Goal: Task Accomplishment & Management: Manage account settings

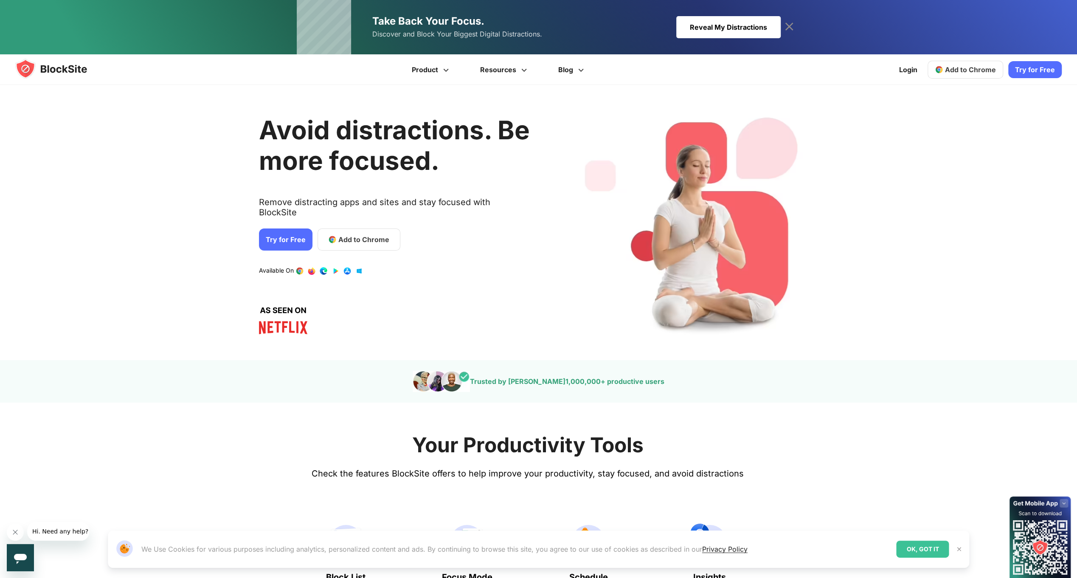
click at [603, 213] on div "Avoid distractions. Be more focused. Remove distracting apps and sites and stay…" at bounding box center [531, 223] width 1084 height 250
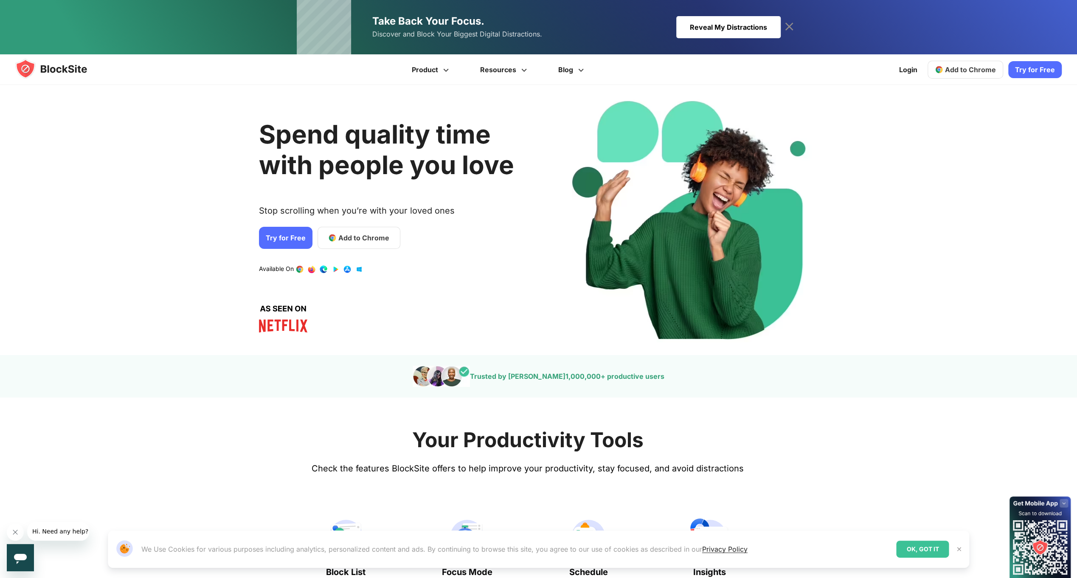
click at [259, 172] on h2 "Spend quality time with people you love" at bounding box center [394, 149] width 271 height 61
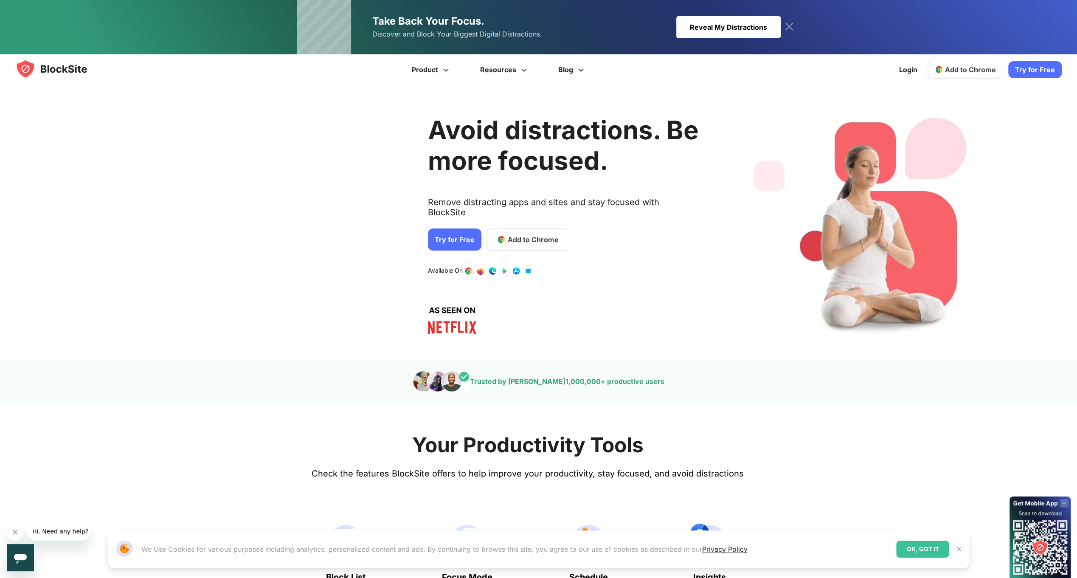
click at [478, 203] on div "Avoid distractions. Be more focused. Remove distracting apps and sites and stay…" at bounding box center [700, 223] width 1084 height 250
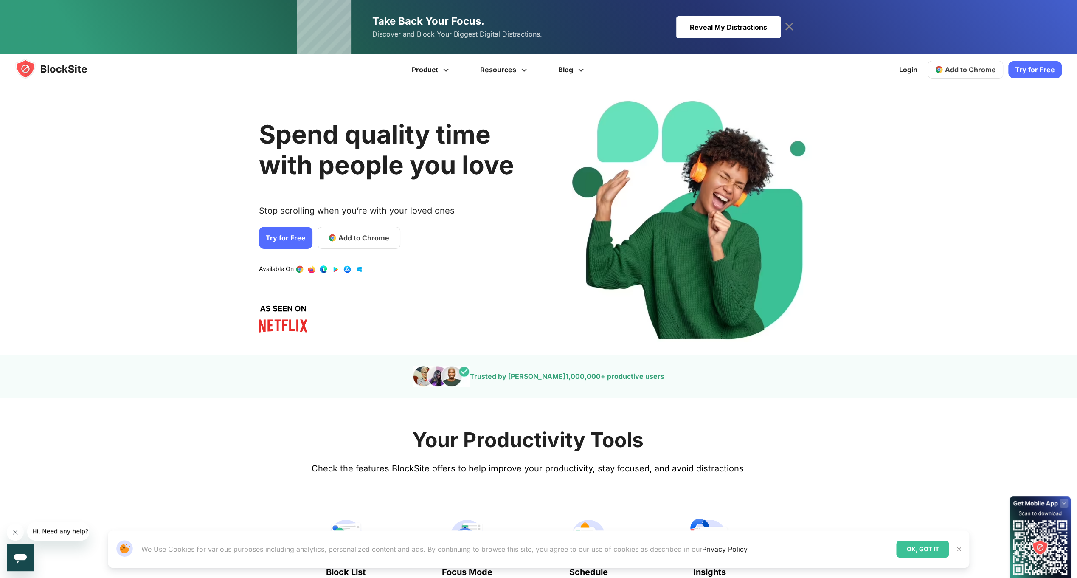
click at [530, 216] on div "Spend quality time with people you love Stop scrolling when you’re with your lo…" at bounding box center [394, 220] width 271 height 245
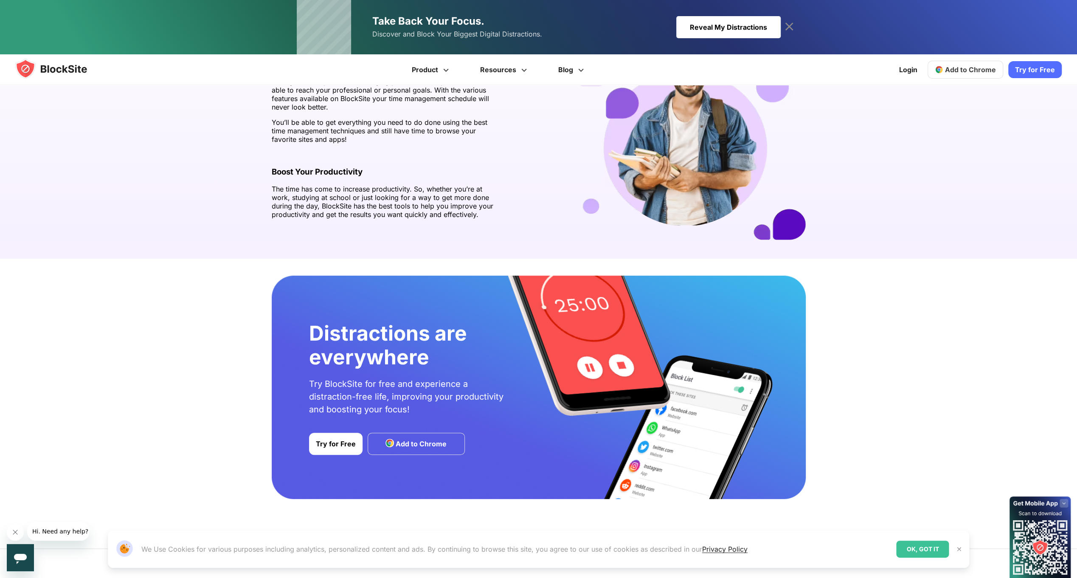
scroll to position [1274, 0]
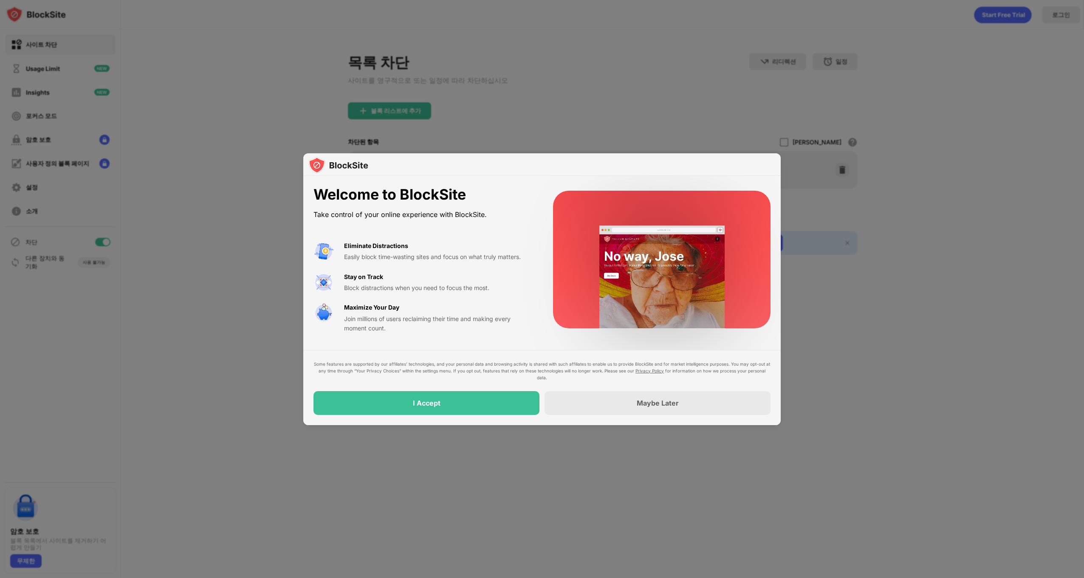
click at [468, 416] on div "Some features are supported by our affiliates’ technologies, and your personal …" at bounding box center [541, 387] width 477 height 75
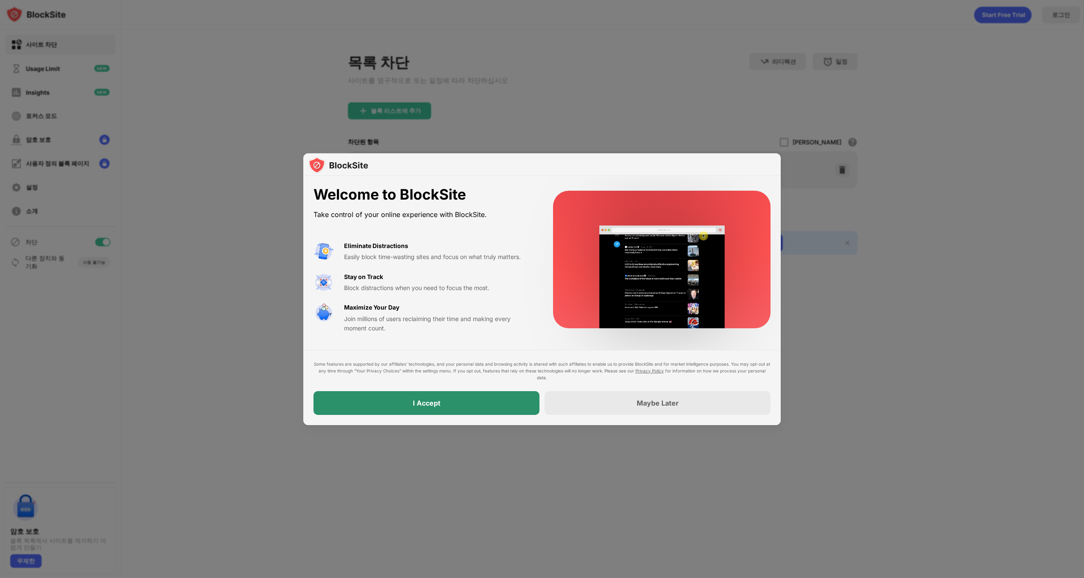
click at [482, 404] on div "I Accept" at bounding box center [426, 403] width 226 height 24
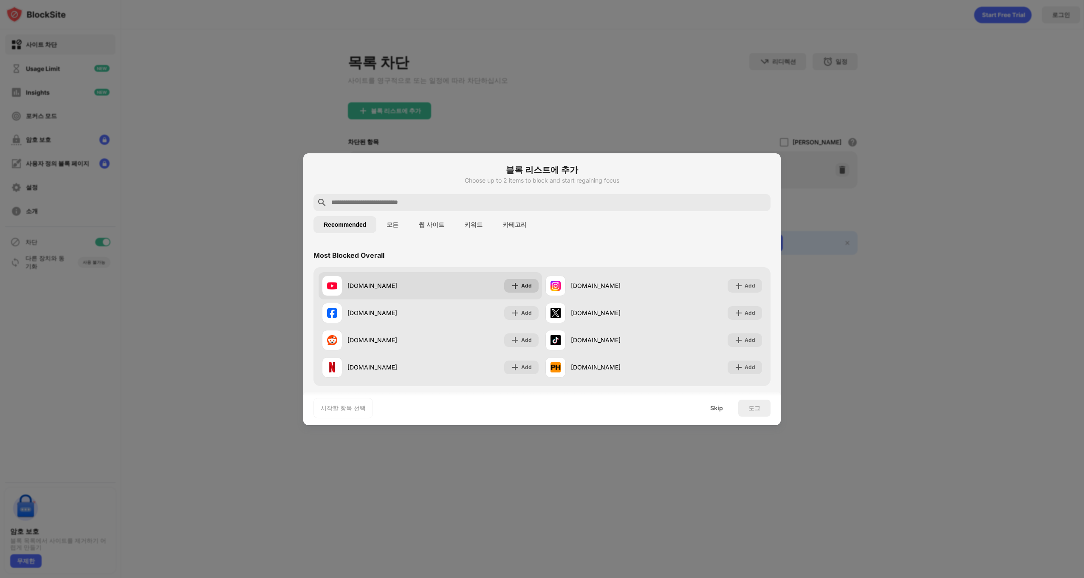
click at [521, 283] on div "Add" at bounding box center [526, 286] width 11 height 8
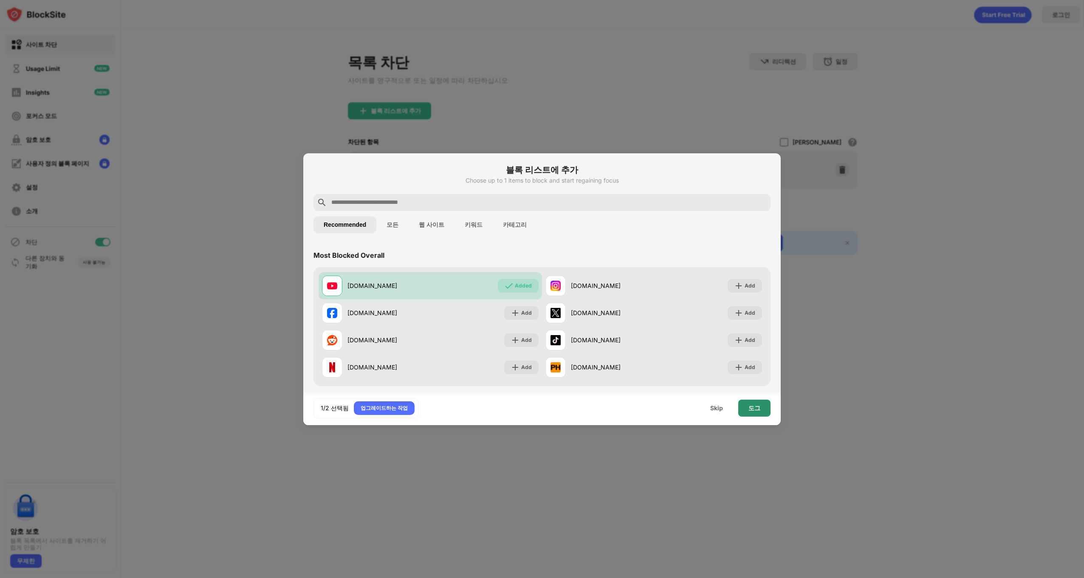
click at [745, 402] on div "도그" at bounding box center [754, 408] width 32 height 17
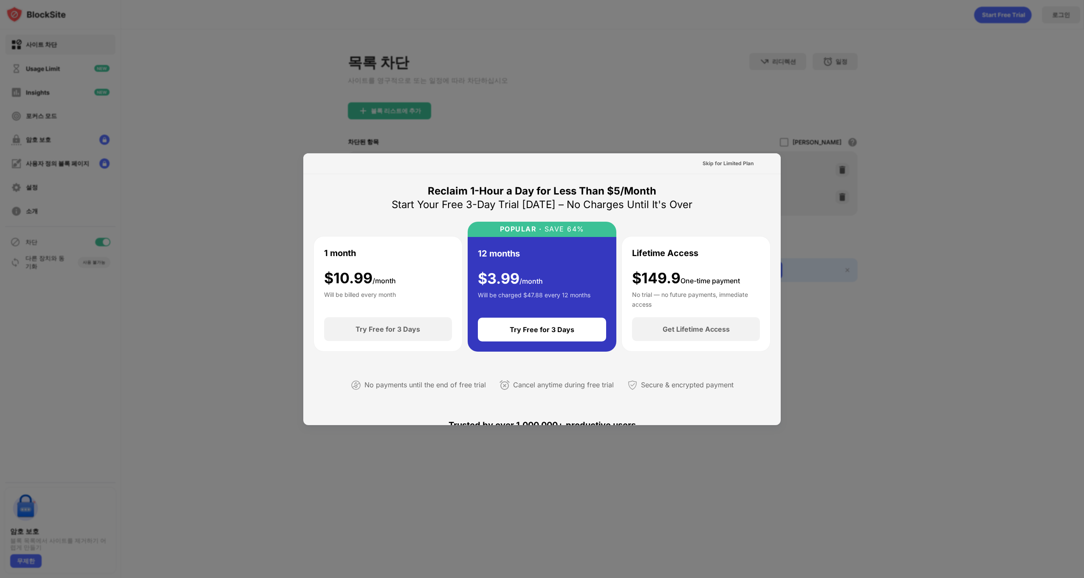
click at [383, 206] on div "Reclaim 1-Hour a Day for Less Than $5/Month Start Your Free 3-Day Trial Today –…" at bounding box center [541, 294] width 457 height 221
click at [732, 166] on div "Skip for Limited Plan" at bounding box center [727, 163] width 51 height 8
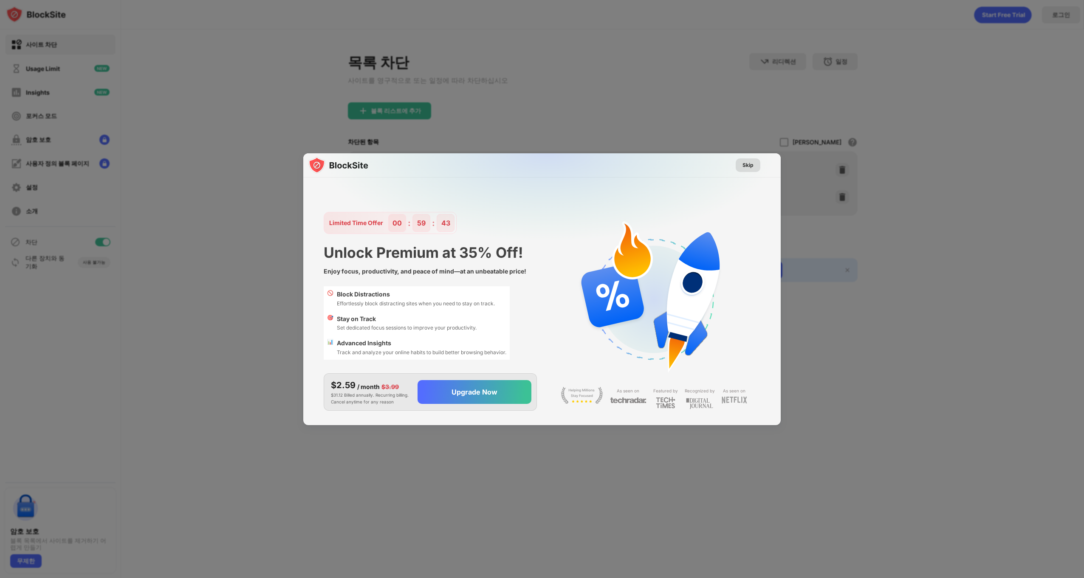
click at [746, 167] on div "Skip" at bounding box center [747, 165] width 11 height 8
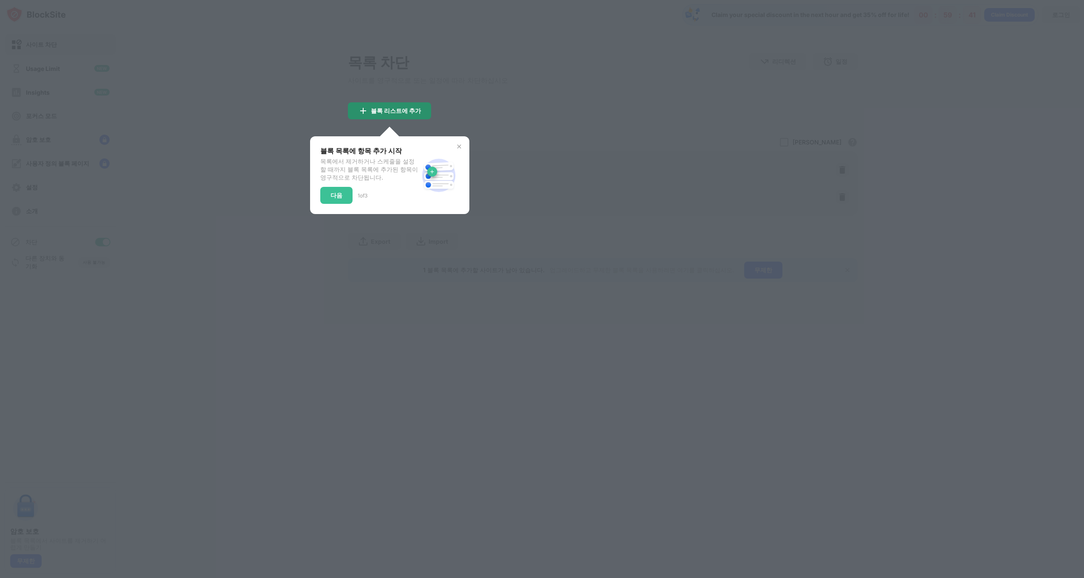
click at [410, 114] on div "블록 리스트에 추가" at bounding box center [396, 110] width 50 height 7
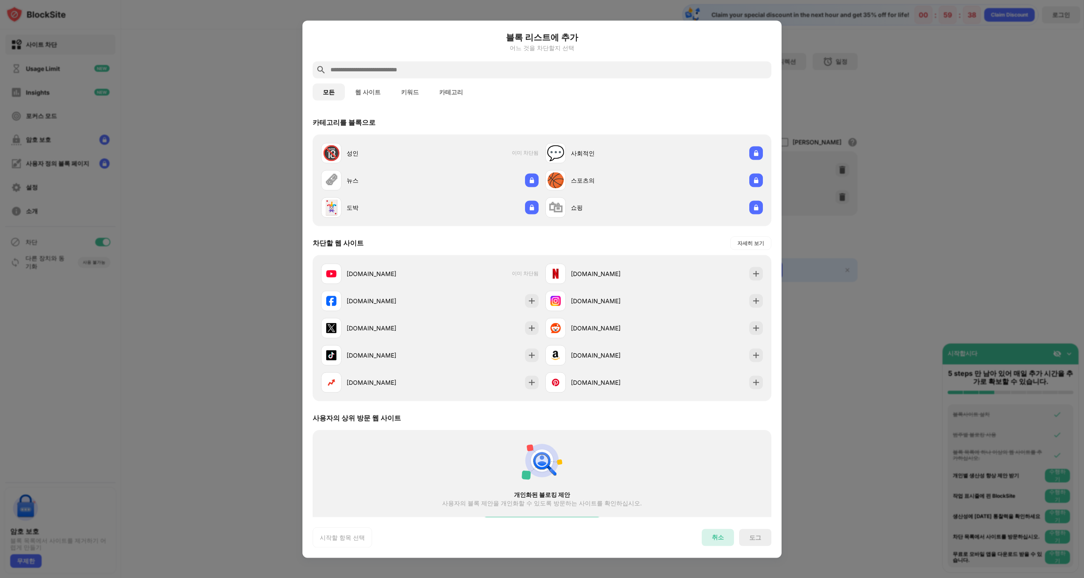
click at [727, 543] on div "취소" at bounding box center [717, 537] width 32 height 17
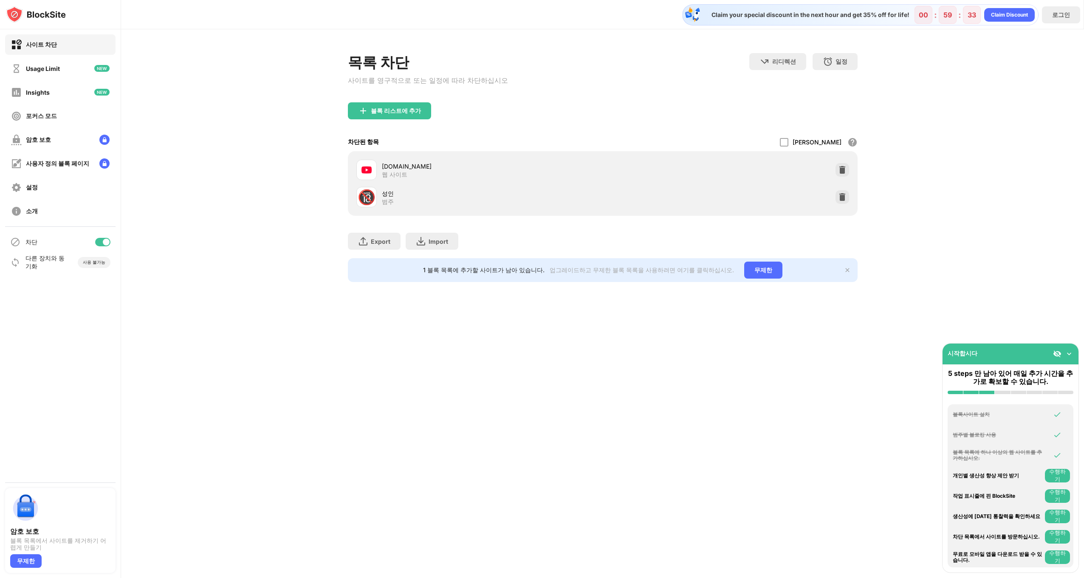
drag, startPoint x: 379, startPoint y: 171, endPoint x: 363, endPoint y: 169, distance: 16.2
click at [363, 169] on img at bounding box center [366, 170] width 10 height 10
click at [96, 146] on div "암호 보호" at bounding box center [60, 140] width 110 height 20
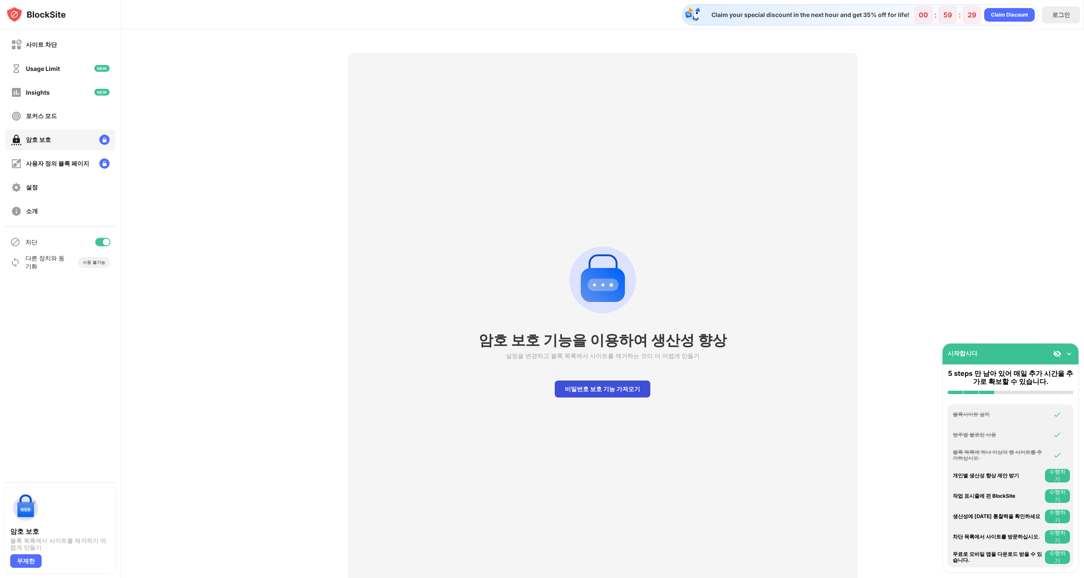
click at [600, 390] on div "비밀번호 보호 기능 가져오기" at bounding box center [603, 388] width 96 height 17
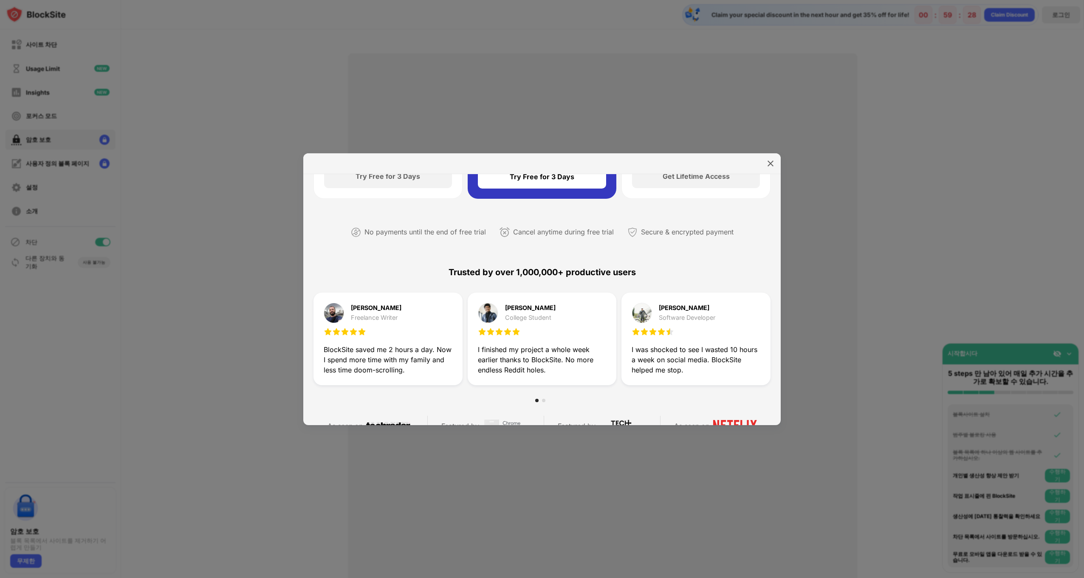
scroll to position [212, 0]
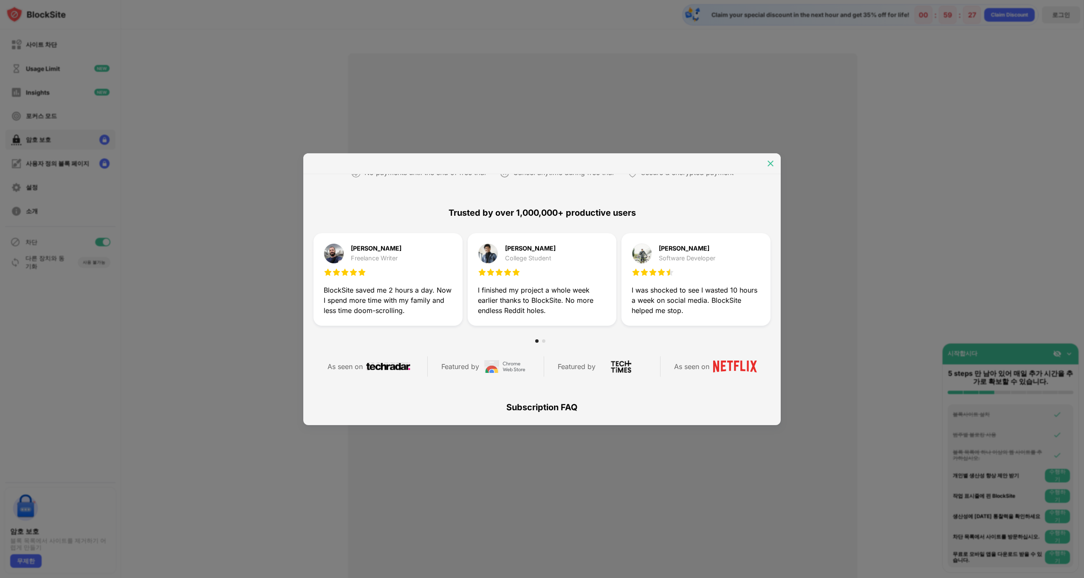
click at [766, 160] on div at bounding box center [770, 164] width 14 height 14
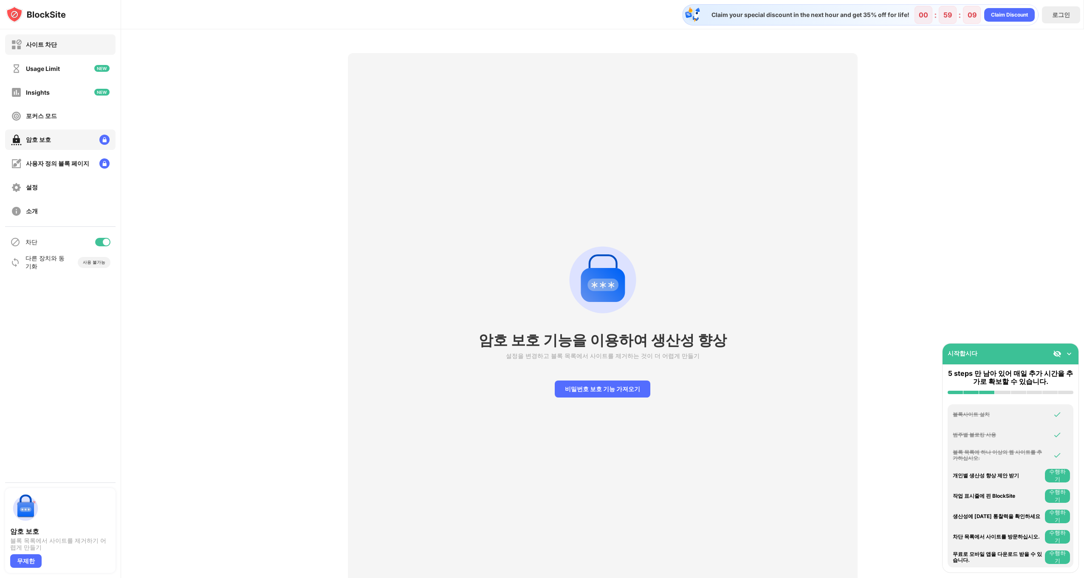
click at [50, 42] on div "사이트 차단" at bounding box center [41, 45] width 31 height 8
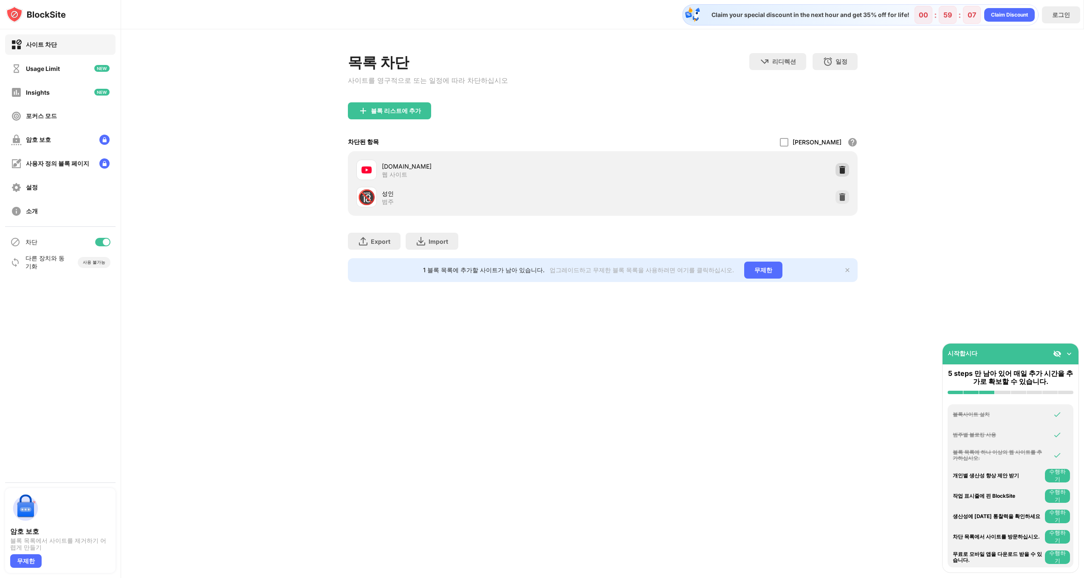
click at [845, 173] on img at bounding box center [842, 170] width 8 height 8
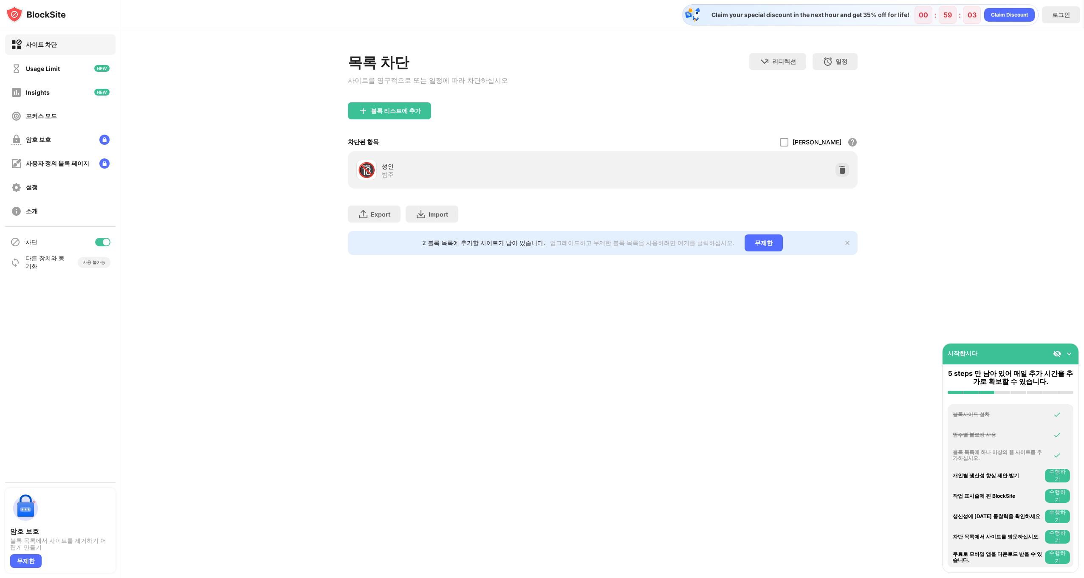
click at [845, 173] on img at bounding box center [842, 170] width 8 height 8
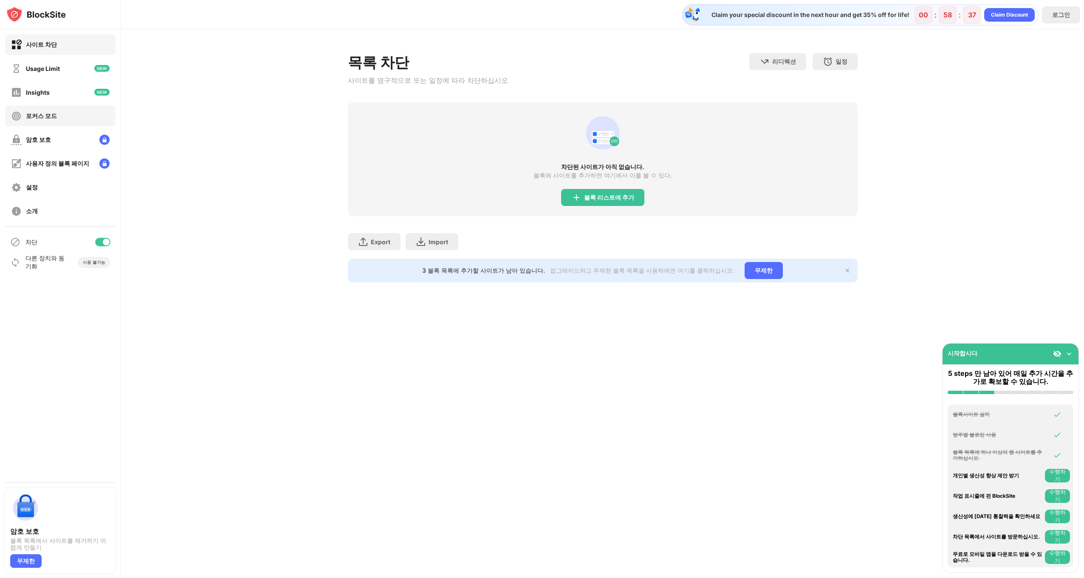
click at [77, 113] on div "포커스 모드" at bounding box center [60, 116] width 110 height 20
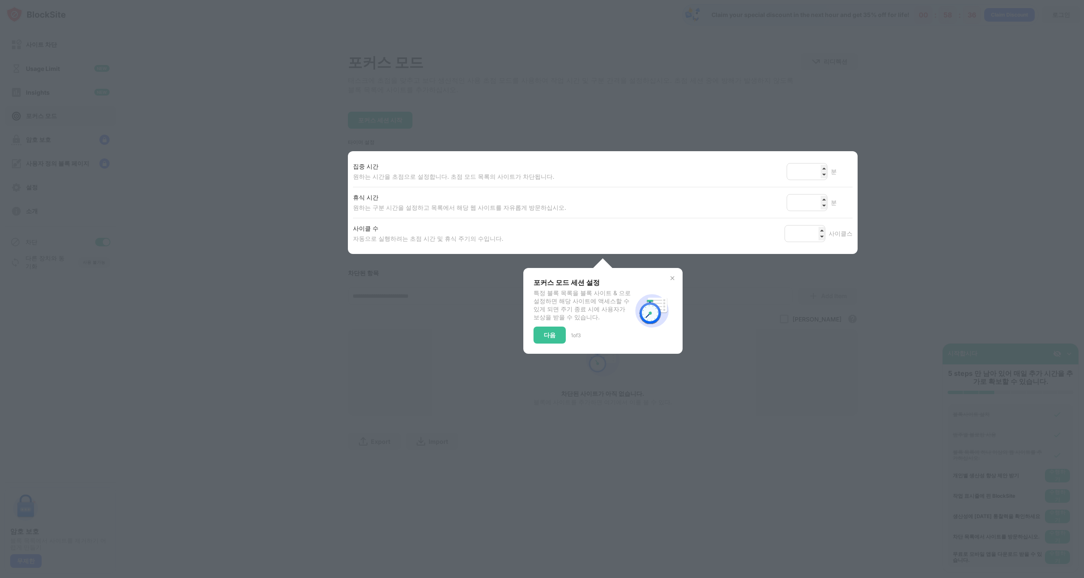
click at [704, 62] on div at bounding box center [542, 289] width 1084 height 578
click at [550, 333] on div "다음" at bounding box center [549, 335] width 32 height 17
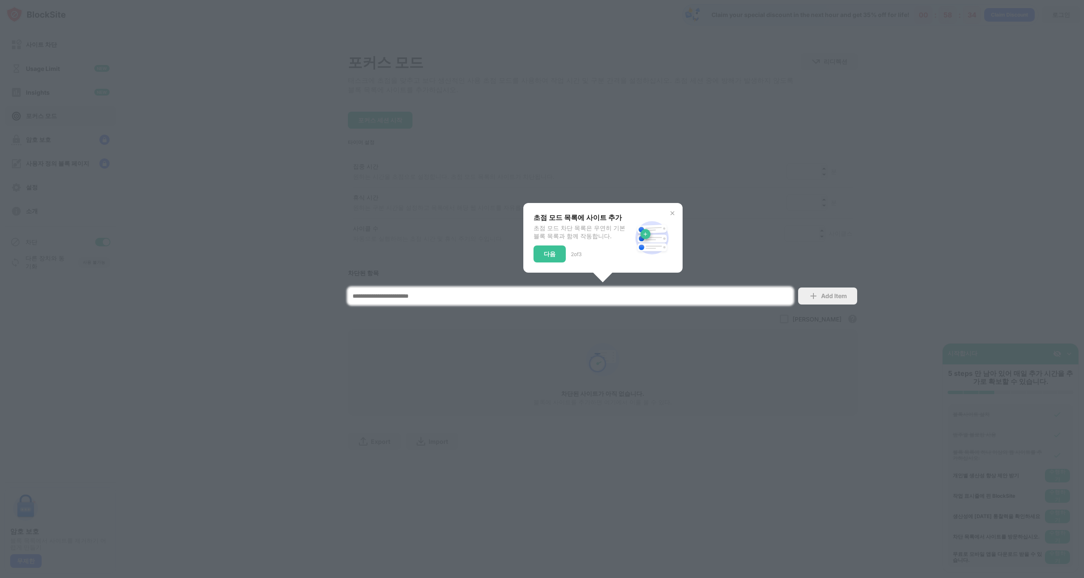
click at [550, 333] on div at bounding box center [542, 289] width 1084 height 578
click at [560, 256] on div "다음" at bounding box center [549, 253] width 32 height 17
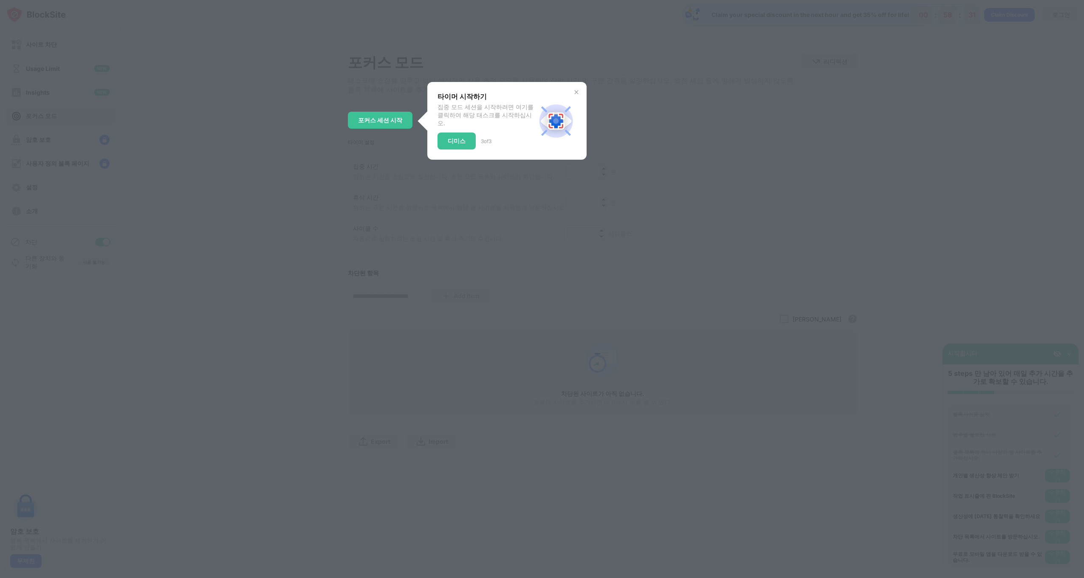
click at [573, 95] on img at bounding box center [576, 92] width 7 height 7
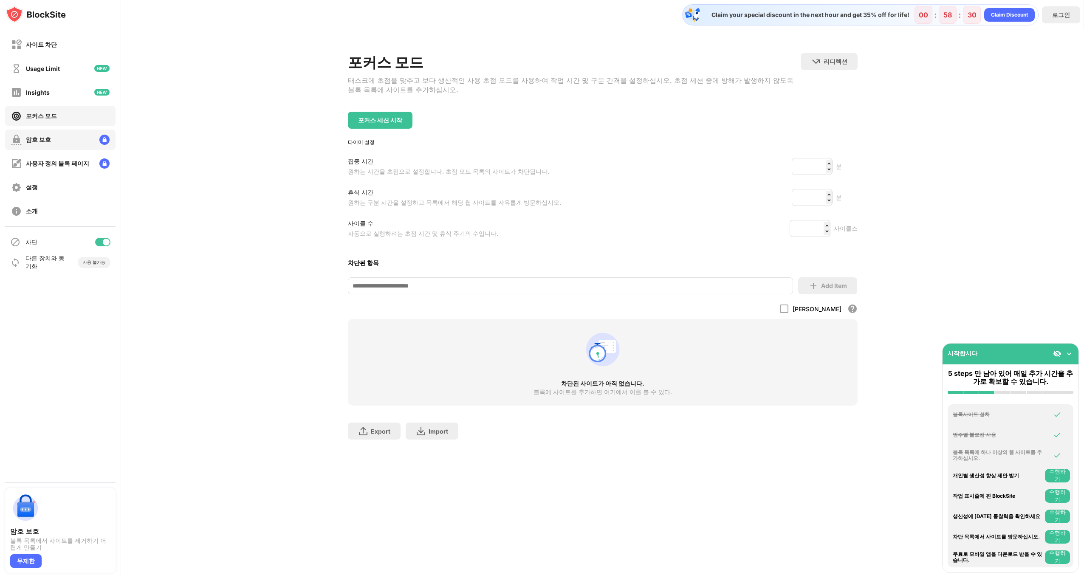
click at [49, 150] on div "사이트 차단 Usage Limit Insights 포커스 모드 암호 보호 사용자 정의 블록 페이지 설정 소개" at bounding box center [60, 127] width 121 height 197
click at [65, 141] on div "암호 보호" at bounding box center [60, 140] width 110 height 20
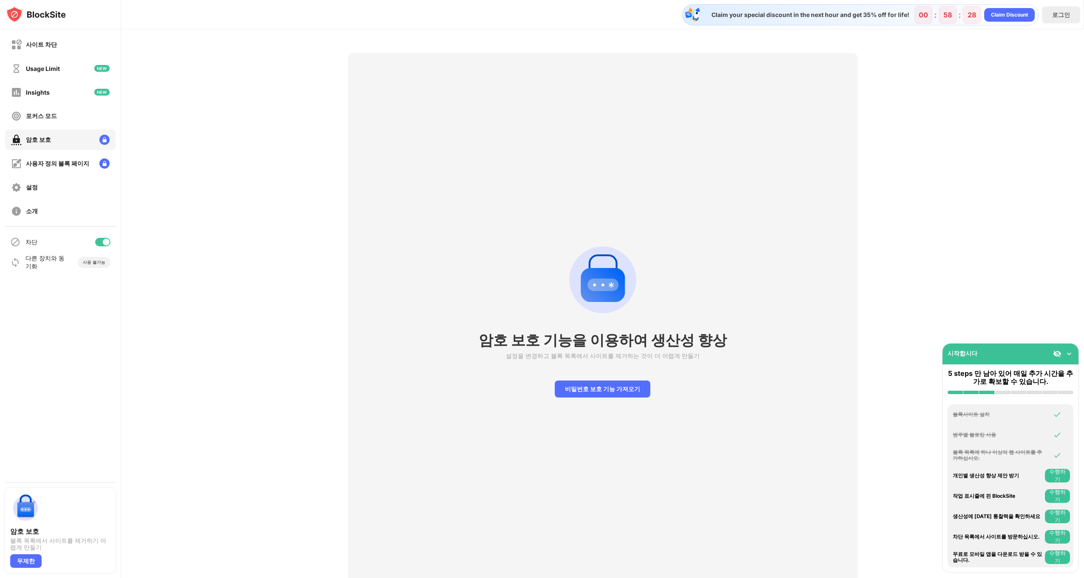
click at [754, 41] on div "암호 보호 기능을 이용하여 생산성 향상 설정을 변경하고 블록 목록에서 사이트를 제거하는 것이 더 어렵게 만들기 비밀번호 보호 기능 가져오기" at bounding box center [602, 318] width 963 height 578
drag, startPoint x: 815, startPoint y: 99, endPoint x: 879, endPoint y: 155, distance: 84.6
click at [848, 154] on div "암호 보호 기능을 이용하여 생산성 향상 설정을 변경하고 블록 목록에서 사이트를 제거하는 것이 더 어렵게 만들기 비밀번호 보호 기능 가져오기" at bounding box center [603, 318] width 510 height 530
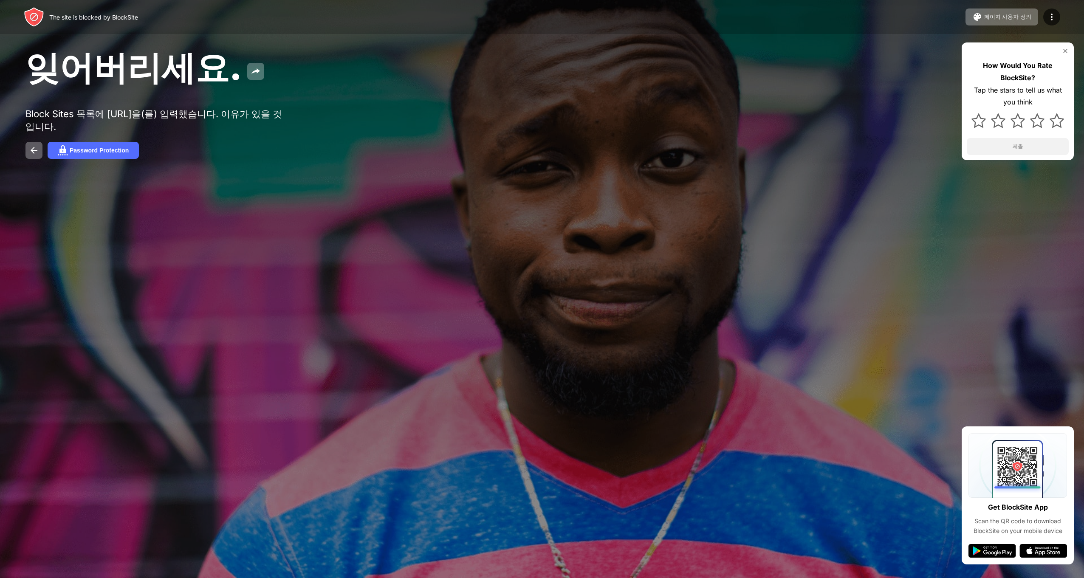
drag, startPoint x: 503, startPoint y: 166, endPoint x: 592, endPoint y: 237, distance: 114.2
click at [589, 233] on div "The site is blocked by BlockSite 페이지 사용자 정의 블록 목록 편집 리디렉션 블록 페이지 사용자 정의 Upgrade…" at bounding box center [542, 289] width 1084 height 578
drag, startPoint x: 737, startPoint y: 365, endPoint x: 387, endPoint y: 204, distance: 385.3
click at [397, 210] on div at bounding box center [542, 289] width 1084 height 578
